Goal: Transaction & Acquisition: Register for event/course

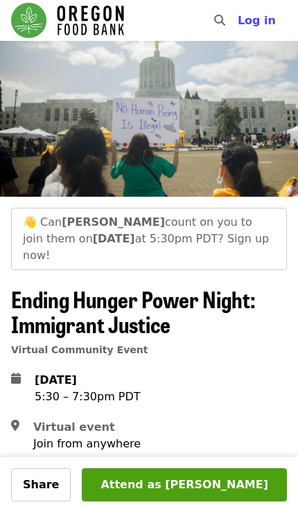
click at [179, 484] on button "Attend as [PERSON_NAME]" at bounding box center [184, 484] width 205 height 33
click at [200, 480] on button "Attend as [PERSON_NAME]" at bounding box center [184, 484] width 205 height 33
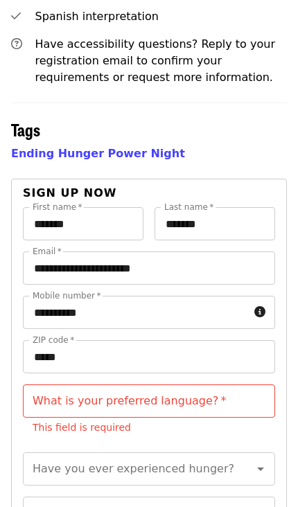
scroll to position [1075, 0]
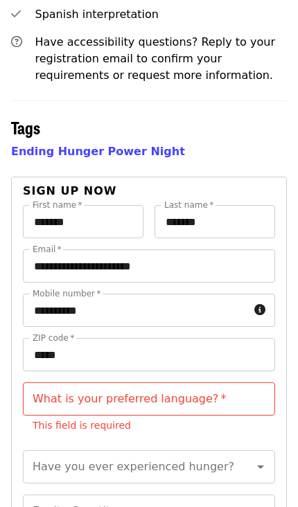
click at [237, 382] on input "What is your preferred language?   *" at bounding box center [149, 398] width 252 height 33
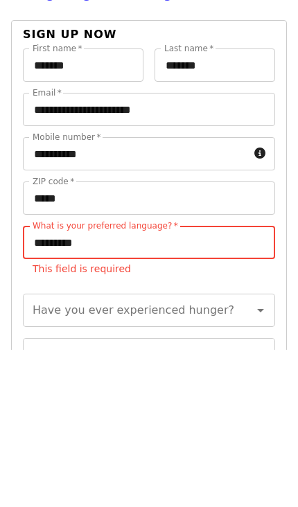
scroll to position [1232, 0]
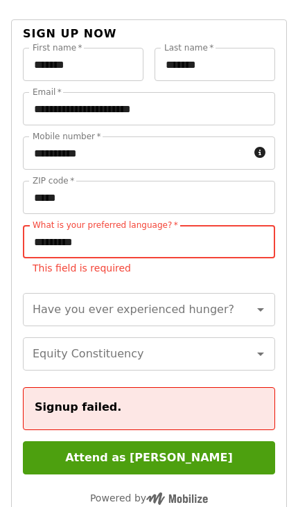
type input "********"
click at [254, 399] on h4 "Signup failed." at bounding box center [149, 407] width 229 height 17
click at [183, 399] on h4 "Signup failed." at bounding box center [149, 407] width 229 height 17
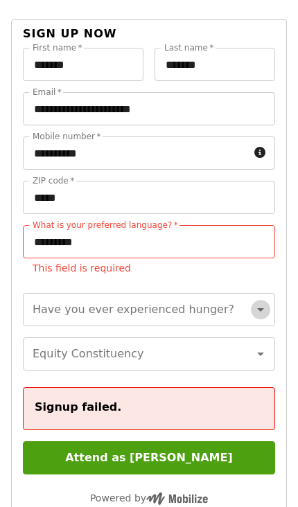
click at [260, 301] on icon "Open" at bounding box center [260, 309] width 17 height 17
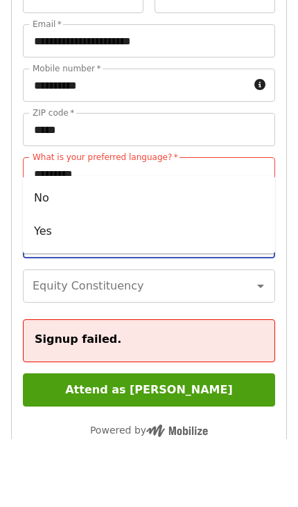
click at [250, 283] on li "Yes" at bounding box center [149, 299] width 252 height 33
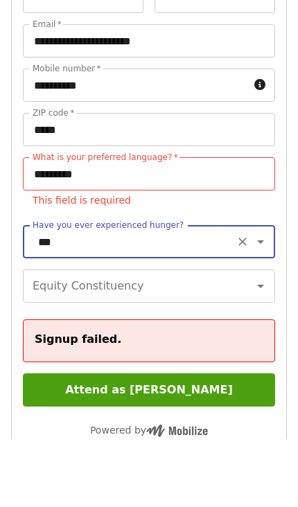
type input "***"
click at [264, 346] on icon "Open" at bounding box center [260, 354] width 17 height 17
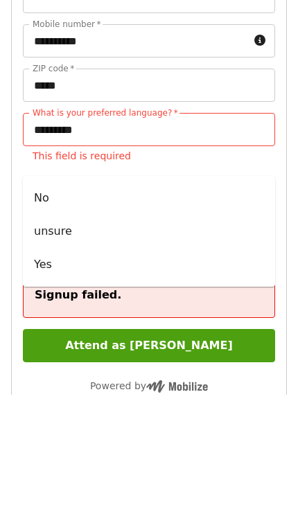
click at [238, 360] on li "Yes" at bounding box center [149, 376] width 252 height 33
type input "***"
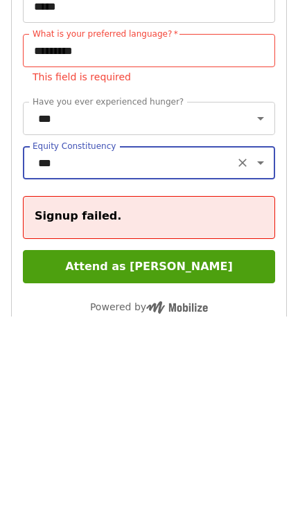
click at [248, 399] on h4 "Signup failed." at bounding box center [149, 407] width 229 height 17
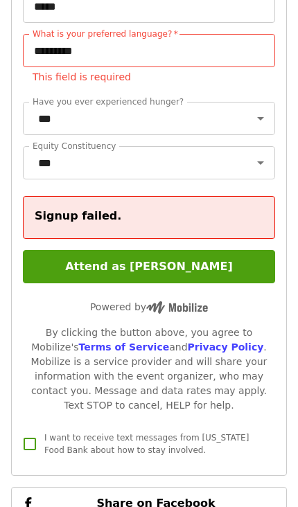
click at [188, 250] on button "Attend as [PERSON_NAME]" at bounding box center [149, 266] width 252 height 33
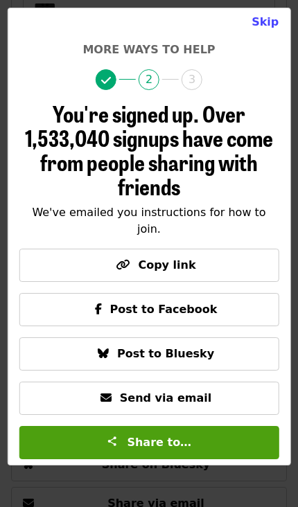
scroll to position [0, 0]
click at [97, 282] on button "Copy link" at bounding box center [149, 265] width 260 height 33
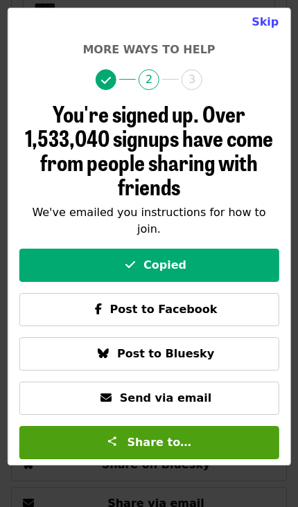
click at [204, 405] on span "Send via email" at bounding box center [165, 397] width 91 height 13
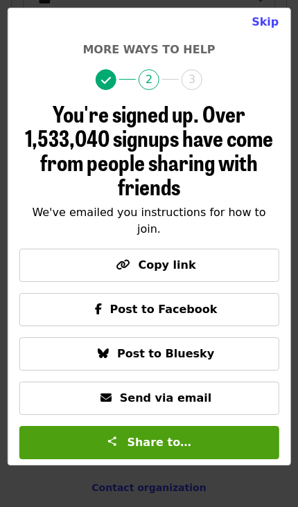
scroll to position [1520, 0]
click at [192, 405] on span "Send via email" at bounding box center [165, 397] width 91 height 13
